Goal: Check status: Check status

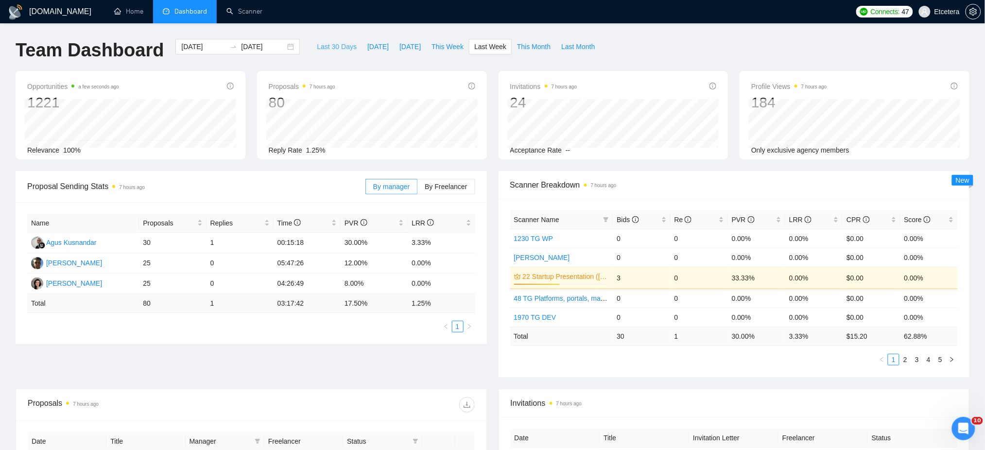
click at [334, 48] on span "Last 30 Days" at bounding box center [337, 46] width 40 height 11
type input "[DATE]"
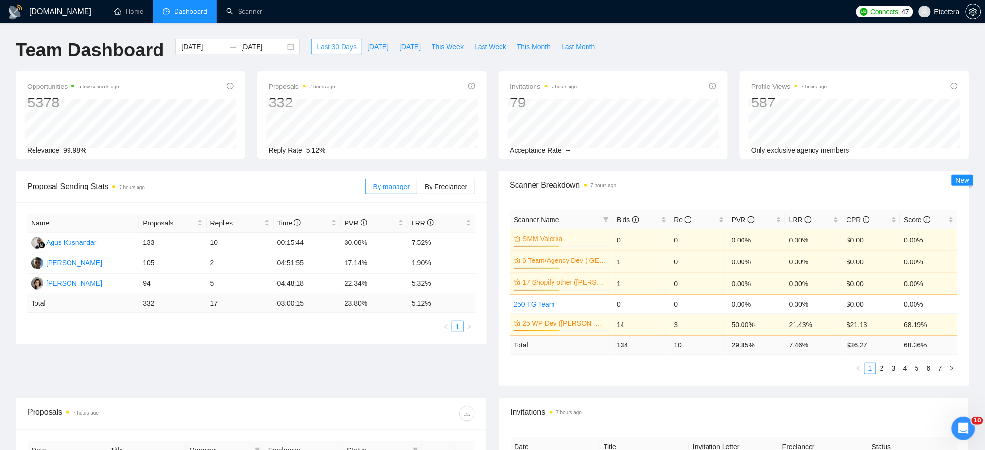
click at [334, 48] on span "Last 30 Days" at bounding box center [337, 46] width 40 height 11
click at [439, 45] on span "This Week" at bounding box center [448, 46] width 32 height 11
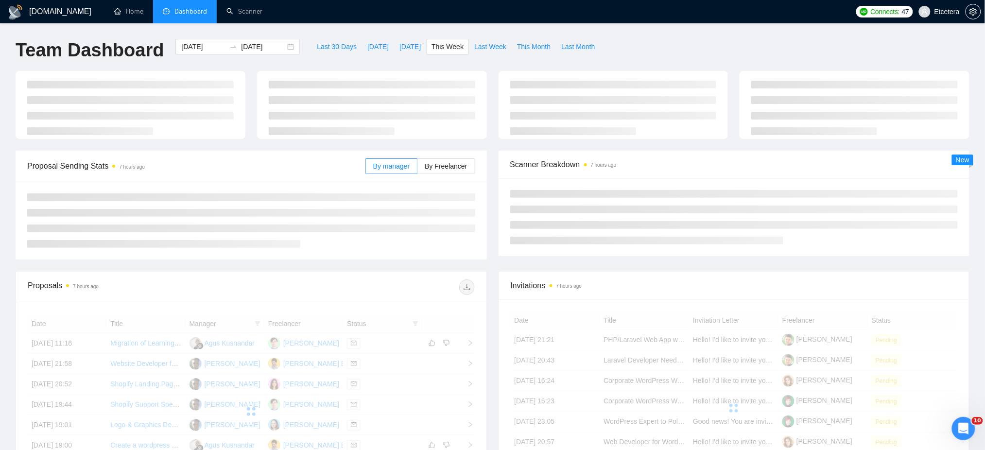
type input "[DATE]"
